Goal: Use online tool/utility: Utilize a website feature to perform a specific function

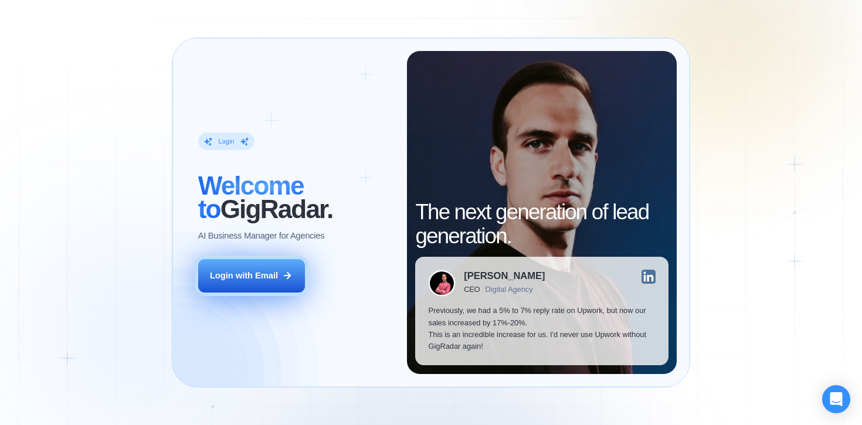
click at [242, 286] on button "Login with Email" at bounding box center [251, 275] width 107 height 33
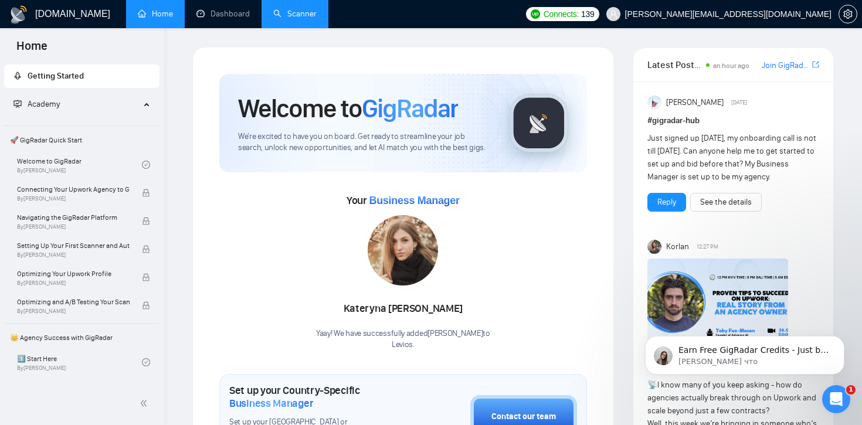
click at [300, 16] on link "Scanner" at bounding box center [294, 14] width 43 height 10
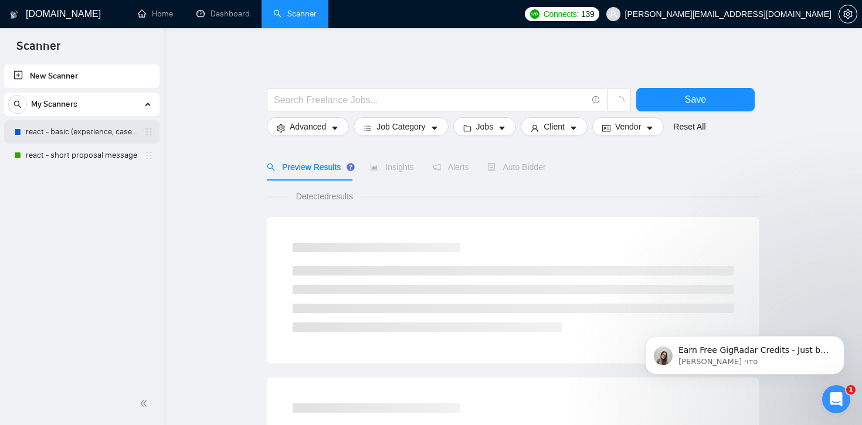
click at [97, 138] on link "react - basic (experience, cases)" at bounding box center [81, 131] width 111 height 23
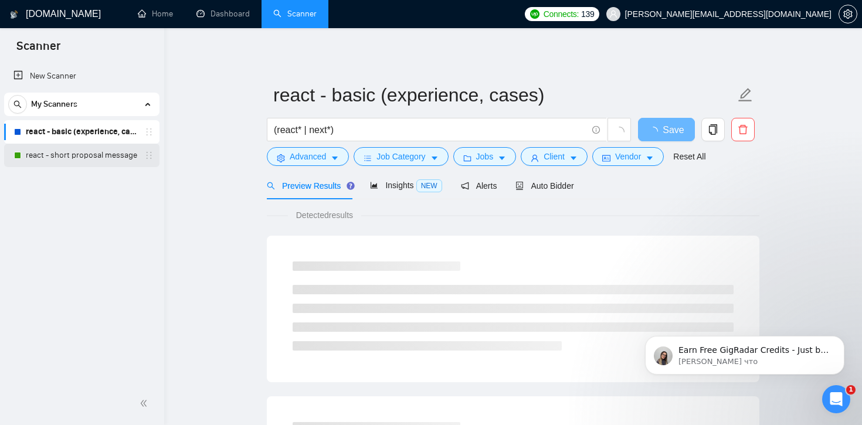
click at [101, 154] on link "react - short proposal message" at bounding box center [81, 155] width 111 height 23
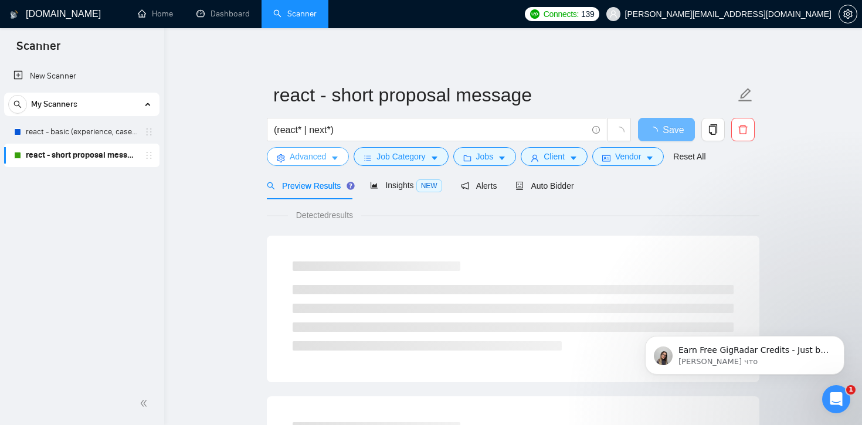
click at [339, 155] on icon "caret-down" at bounding box center [335, 158] width 8 height 8
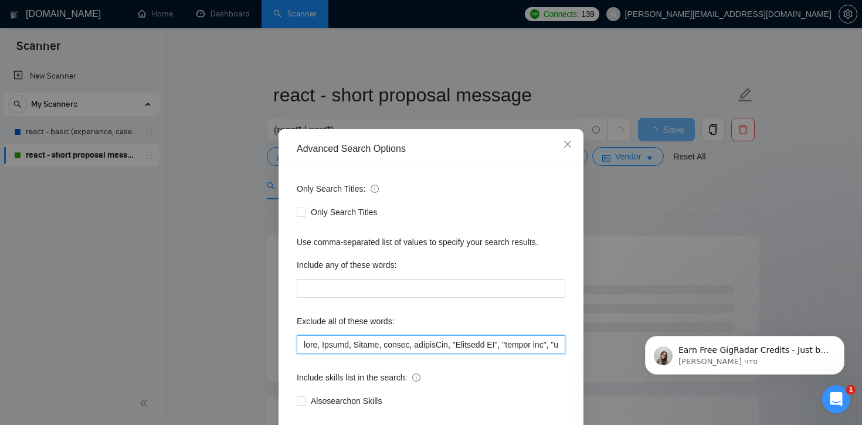
click at [307, 342] on input "text" at bounding box center [431, 344] width 269 height 19
drag, startPoint x: 372, startPoint y: 344, endPoint x: 300, endPoint y: 344, distance: 72.7
click at [300, 344] on input "text" at bounding box center [431, 344] width 269 height 19
drag, startPoint x: 304, startPoint y: 344, endPoint x: 342, endPoint y: 344, distance: 38.1
click at [342, 344] on input "text" at bounding box center [431, 344] width 269 height 19
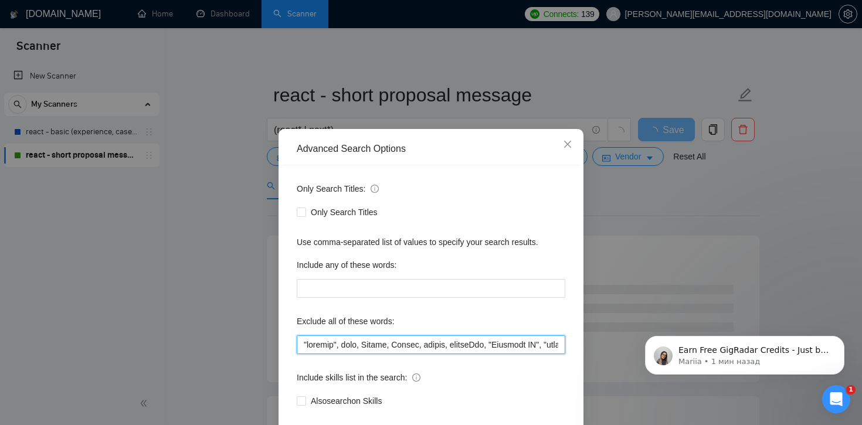
type input ""russian", quiz, Convex, Replit, svelte, svelteKit, "Skeleton UI", "svelte cms"…"
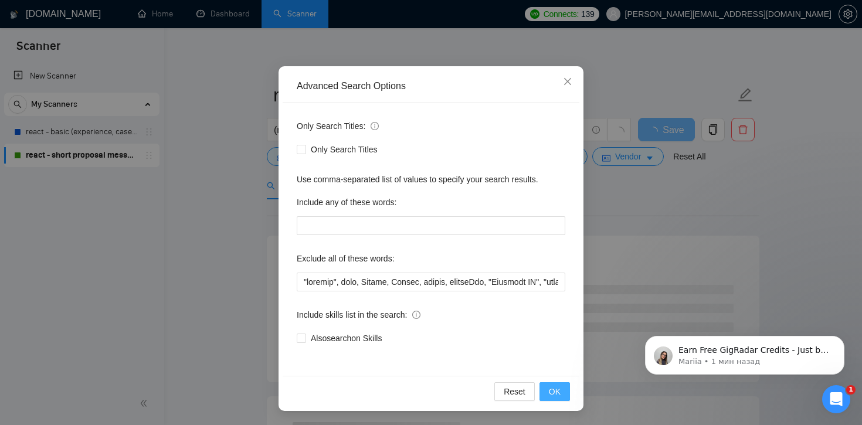
click at [554, 390] on span "OK" at bounding box center [555, 391] width 12 height 13
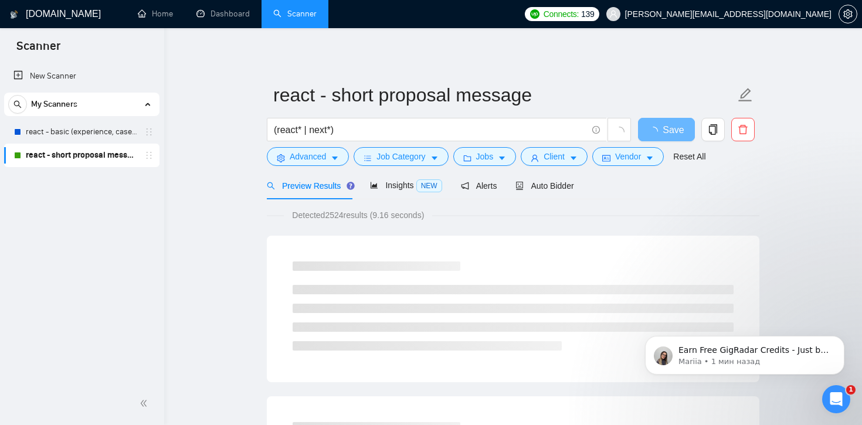
scroll to position [4, 0]
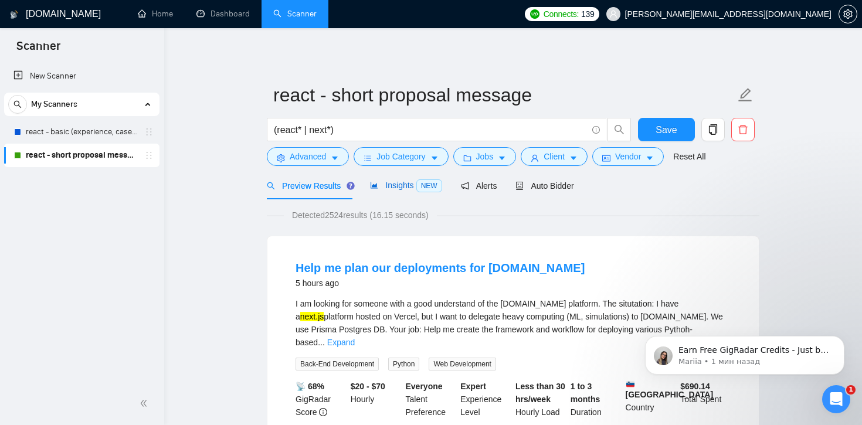
click at [401, 185] on span "Insights NEW" at bounding box center [406, 185] width 72 height 9
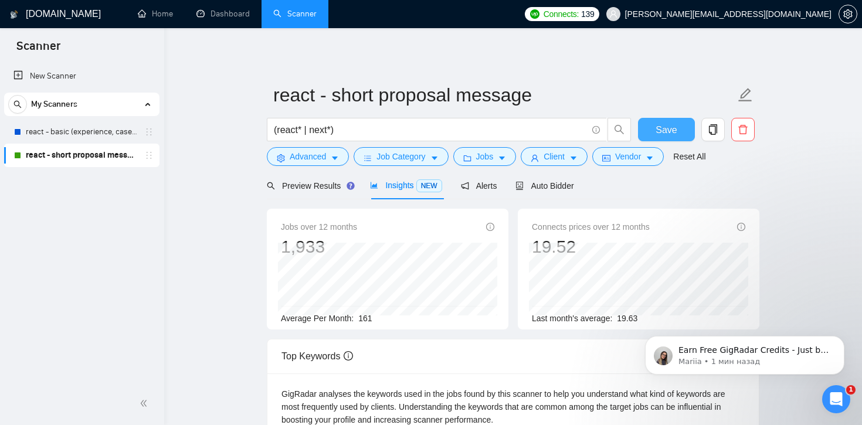
click at [664, 127] on span "Save" at bounding box center [666, 130] width 21 height 15
click at [91, 134] on link "react - basic (experience, cases)" at bounding box center [81, 131] width 111 height 23
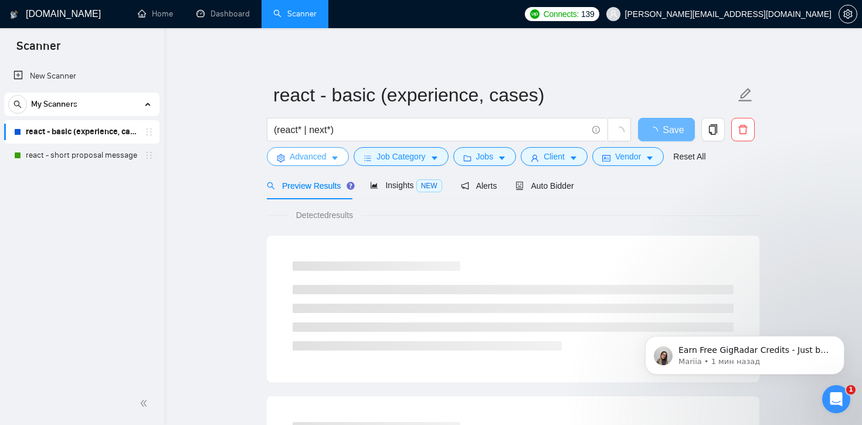
click at [335, 162] on button "Advanced" at bounding box center [308, 156] width 82 height 19
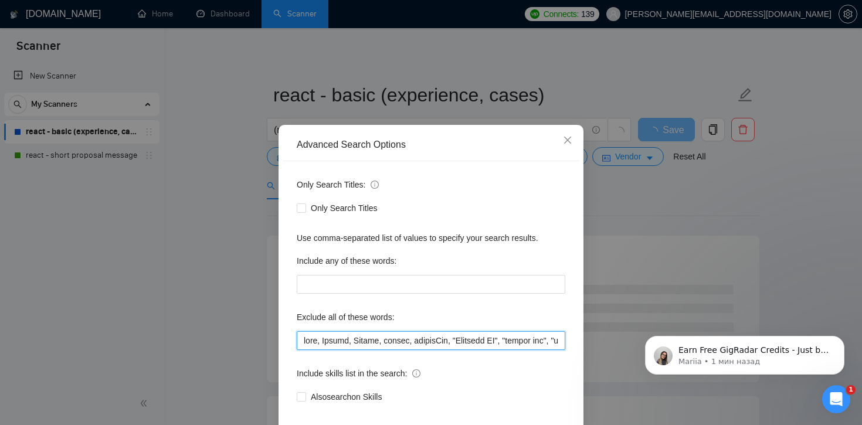
click at [300, 348] on input "text" at bounding box center [431, 340] width 269 height 19
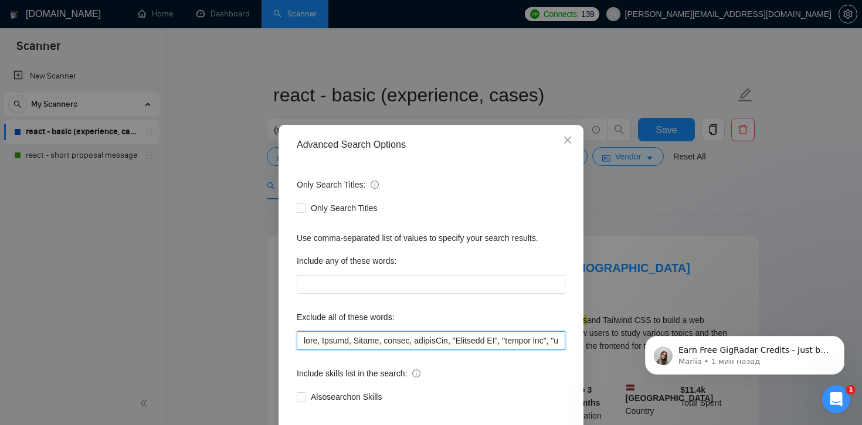
paste input ""russian","
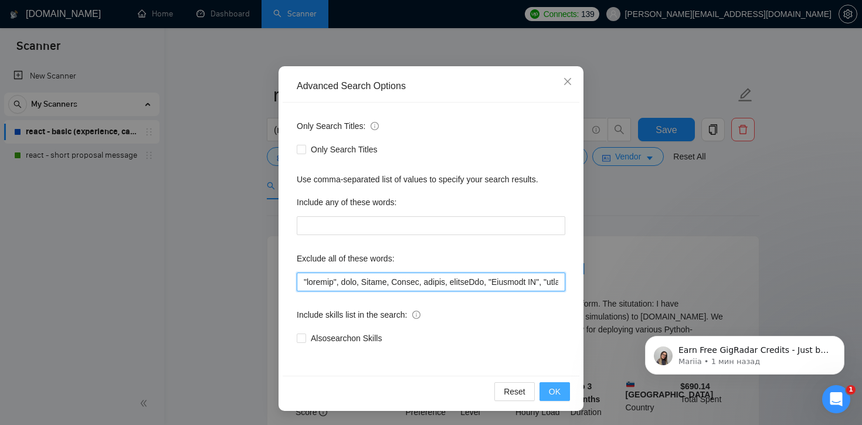
type input ""russian", quiz, Convex, Replit, svelte, svelteKit, "Skeleton UI", "svelte cms"…"
click at [550, 401] on button "OK" at bounding box center [554, 391] width 30 height 19
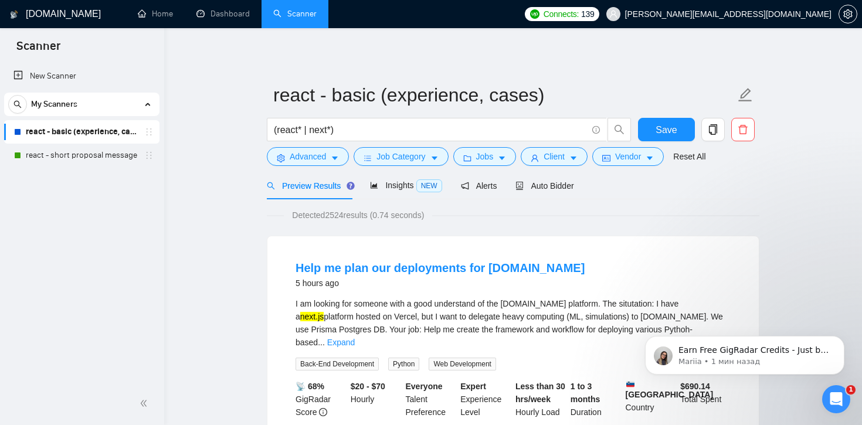
scroll to position [4, 0]
click at [407, 185] on span "Insights NEW" at bounding box center [406, 185] width 72 height 9
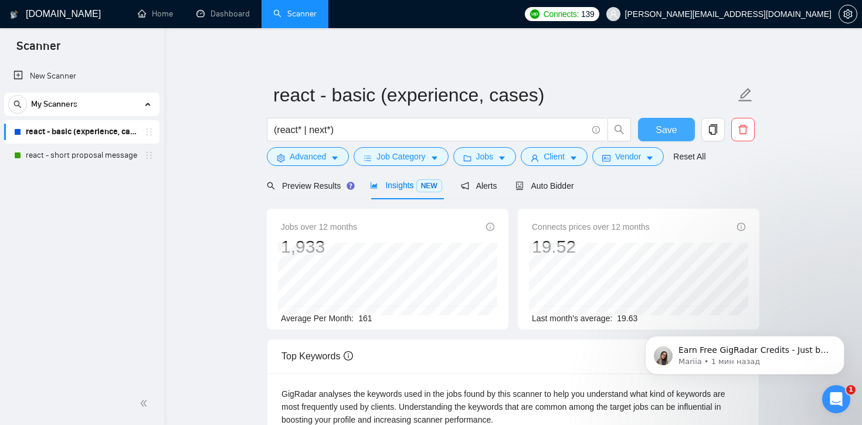
click at [658, 133] on span "Save" at bounding box center [666, 130] width 21 height 15
click at [82, 155] on link "react - short proposal message" at bounding box center [81, 155] width 111 height 23
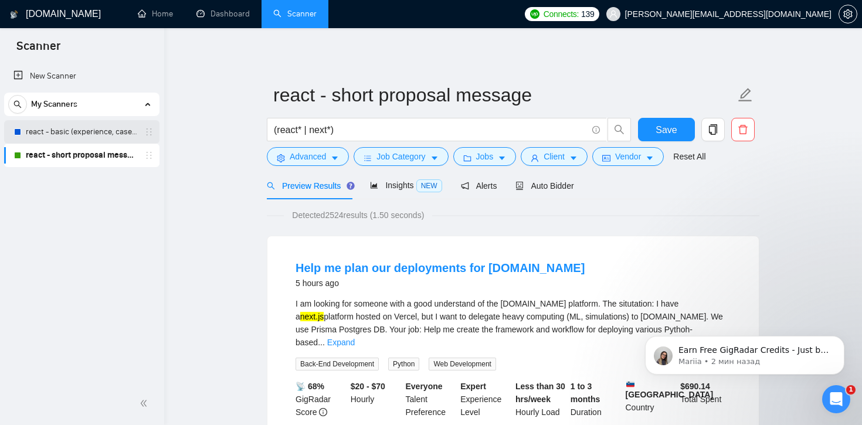
click at [103, 137] on link "react - basic (experience, cases)" at bounding box center [81, 131] width 111 height 23
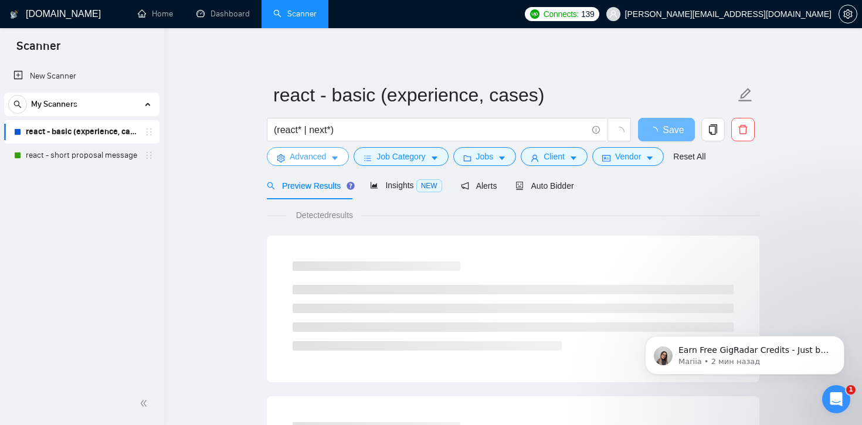
click at [338, 161] on icon "caret-down" at bounding box center [335, 158] width 8 height 8
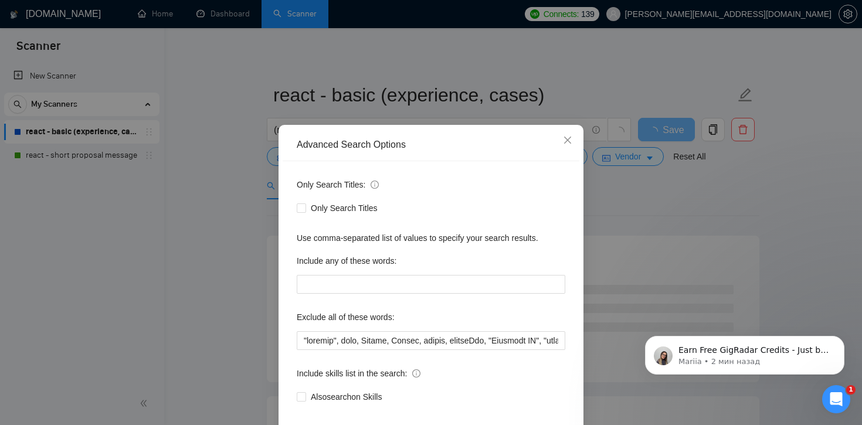
click at [189, 243] on div "Advanced Search Options Only Search Titles: Only Search Titles Use comma-separa…" at bounding box center [431, 212] width 862 height 425
